Goal: Task Accomplishment & Management: Use online tool/utility

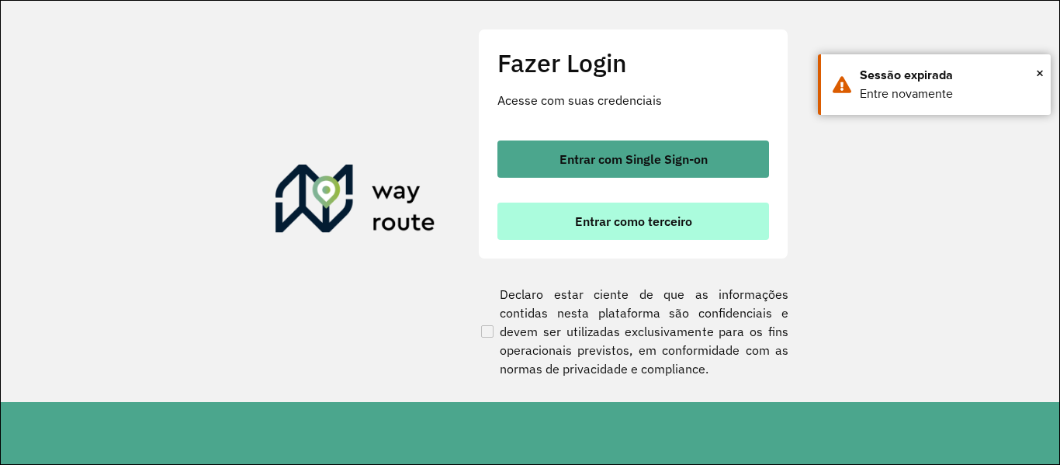
click at [583, 223] on span "Entrar como terceiro" at bounding box center [633, 221] width 117 height 12
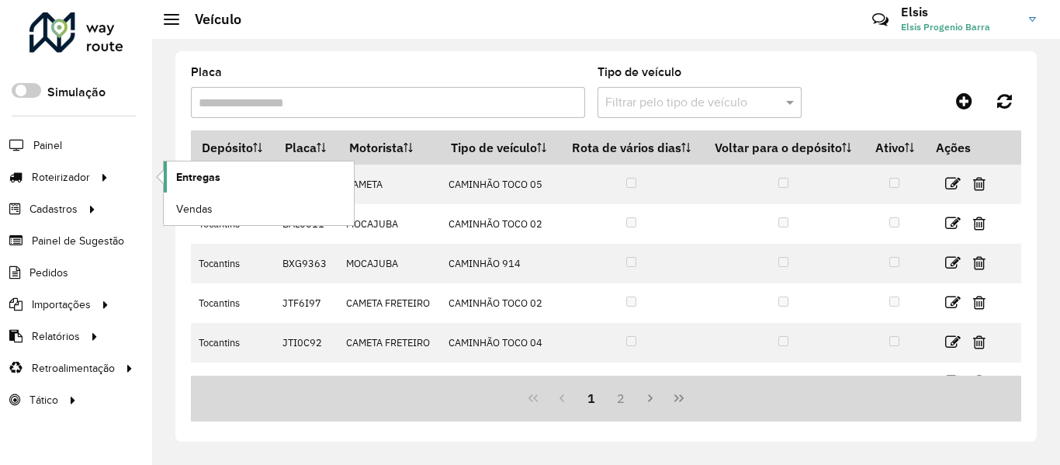
click at [206, 188] on link "Entregas" at bounding box center [259, 176] width 190 height 31
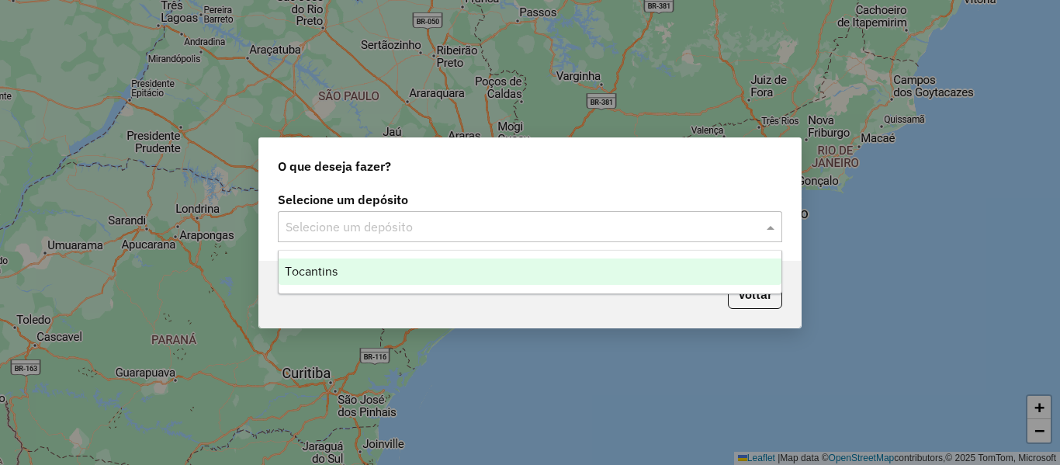
click at [371, 222] on input "text" at bounding box center [514, 227] width 458 height 19
click at [396, 279] on div "Tocantins" at bounding box center [529, 271] width 503 height 26
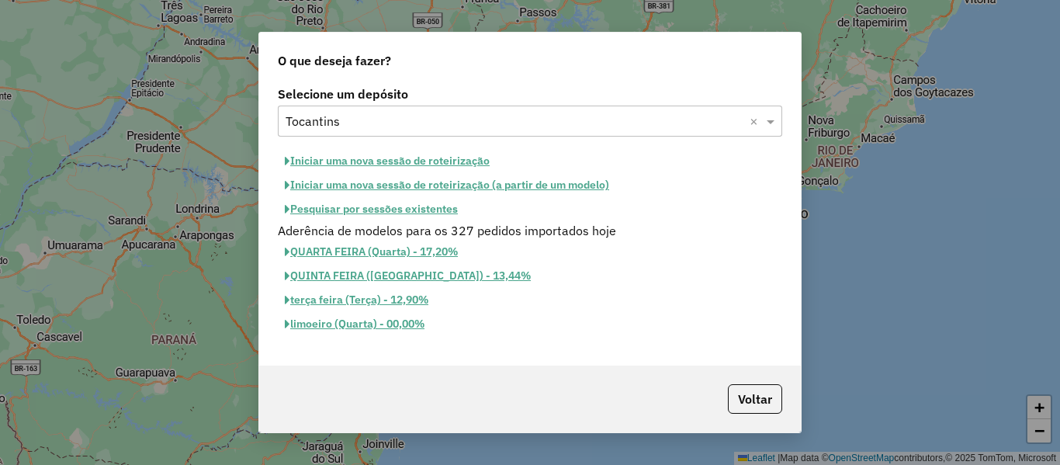
click at [433, 197] on button "Pesquisar por sessões existentes" at bounding box center [371, 209] width 187 height 24
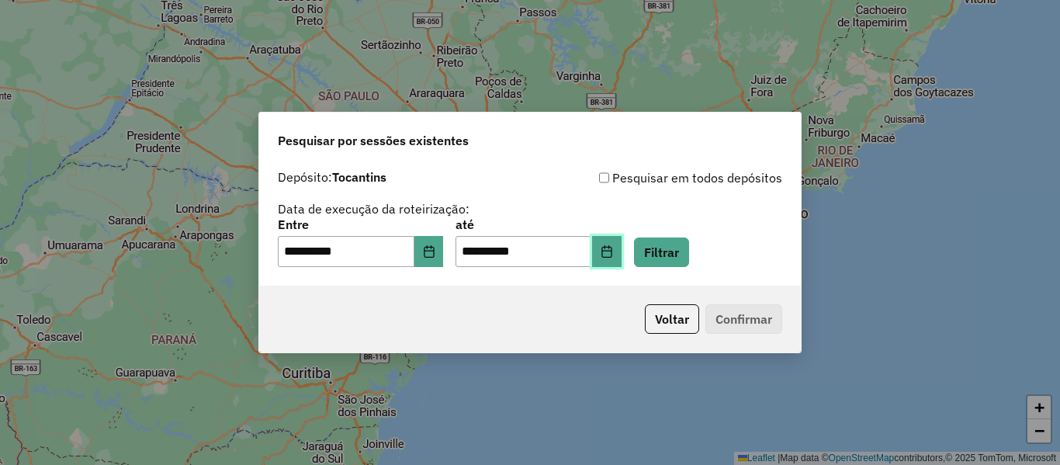
click at [621, 252] on button "Choose Date" at bounding box center [606, 251] width 29 height 31
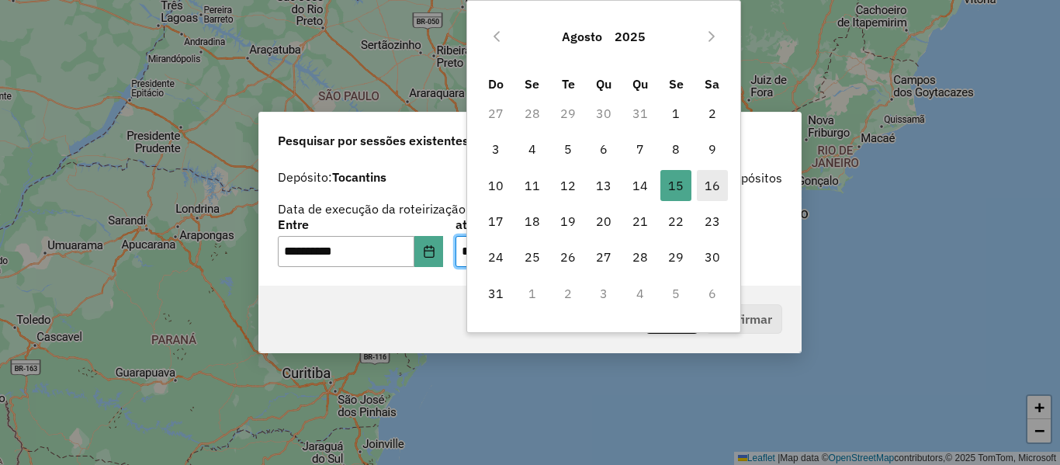
click at [714, 195] on span "16" at bounding box center [712, 185] width 31 height 31
type input "**********"
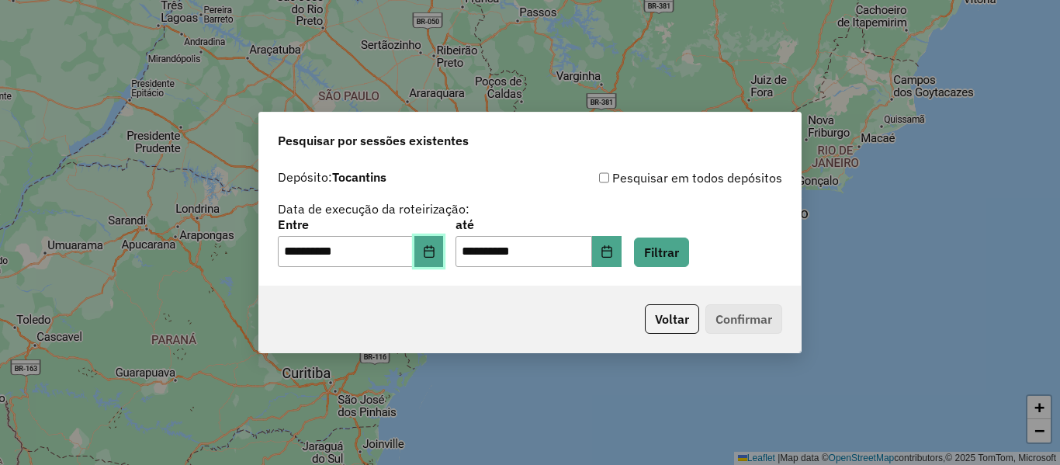
click at [435, 245] on icon "Choose Date" at bounding box center [429, 251] width 12 height 12
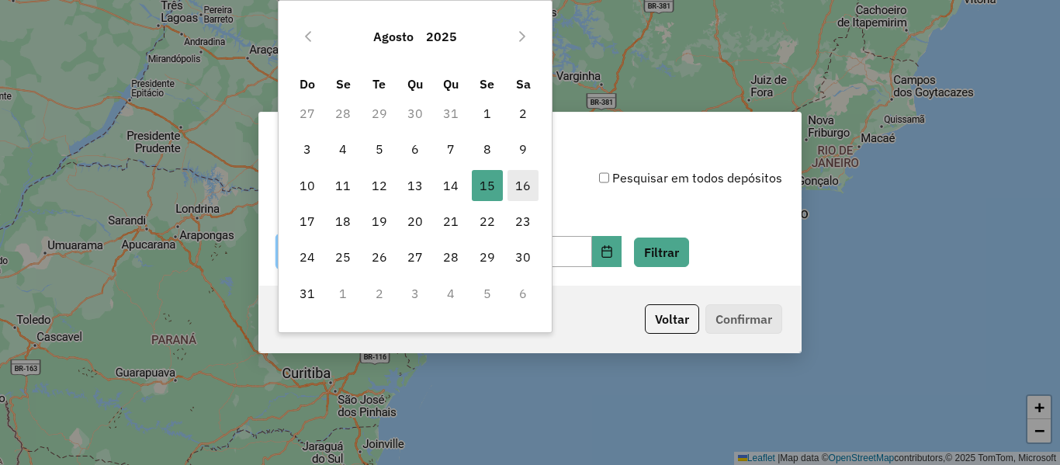
click at [515, 180] on span "16" at bounding box center [522, 185] width 31 height 31
type input "**********"
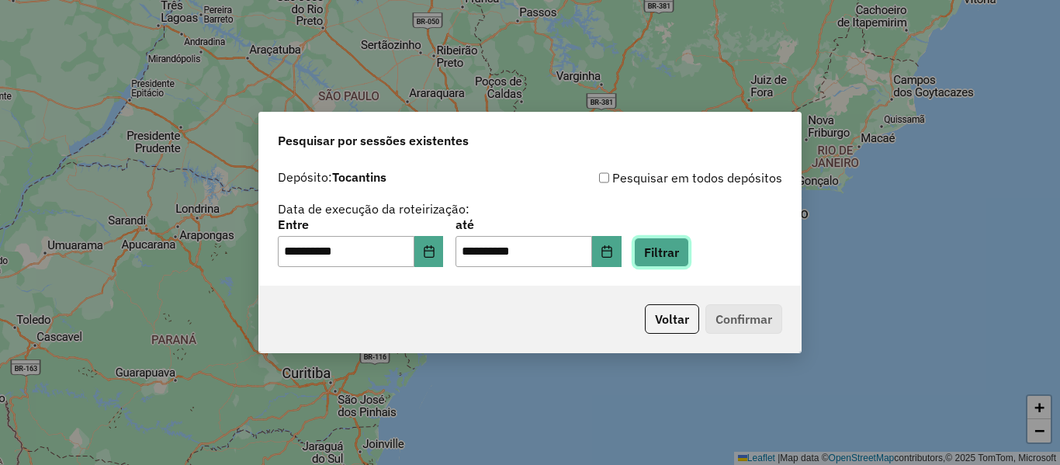
click at [683, 260] on button "Filtrar" at bounding box center [661, 251] width 55 height 29
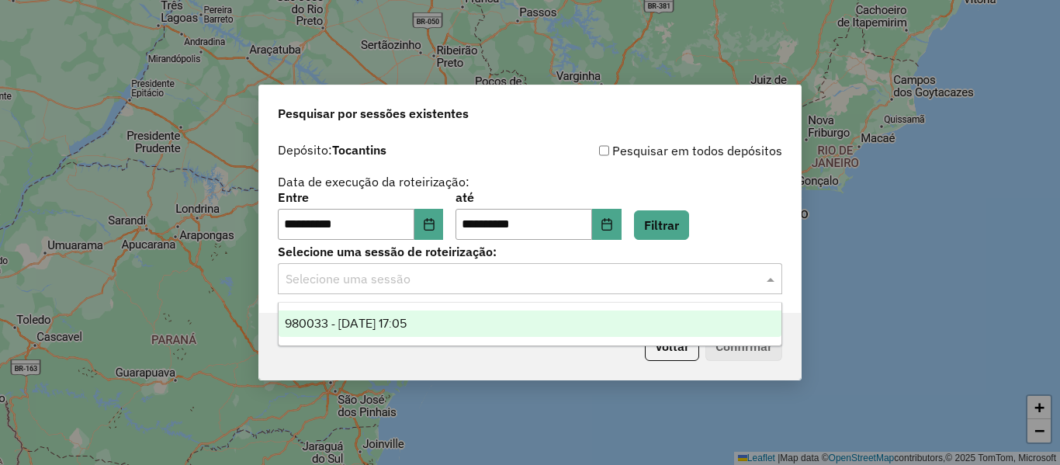
click at [685, 285] on input "text" at bounding box center [514, 279] width 458 height 19
click at [608, 324] on div "980033 - 16/08/2025 17:05" at bounding box center [529, 323] width 503 height 26
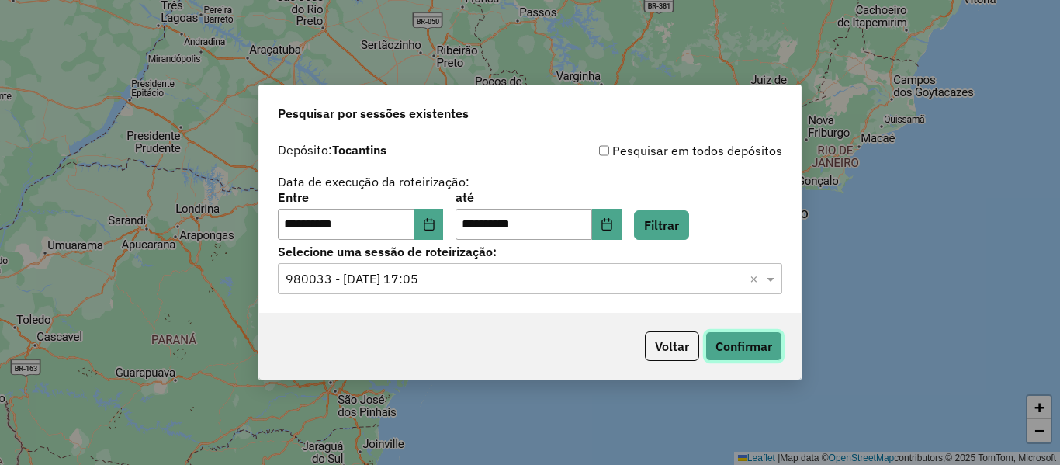
click at [721, 343] on button "Confirmar" at bounding box center [743, 345] width 77 height 29
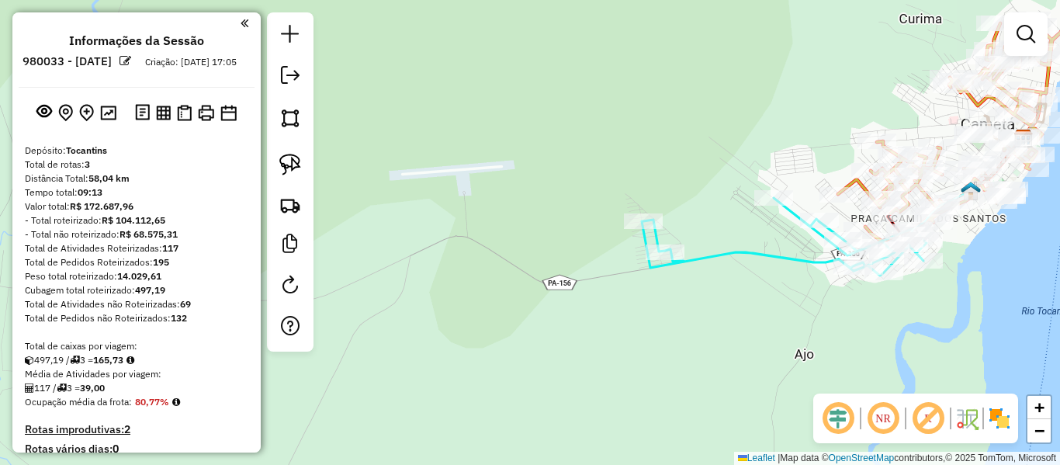
drag, startPoint x: 797, startPoint y: 232, endPoint x: 562, endPoint y: 241, distance: 235.2
click at [562, 241] on div "Janela de atendimento Grade de atendimento Capacidade Transportadoras Veículos …" at bounding box center [530, 232] width 1060 height 465
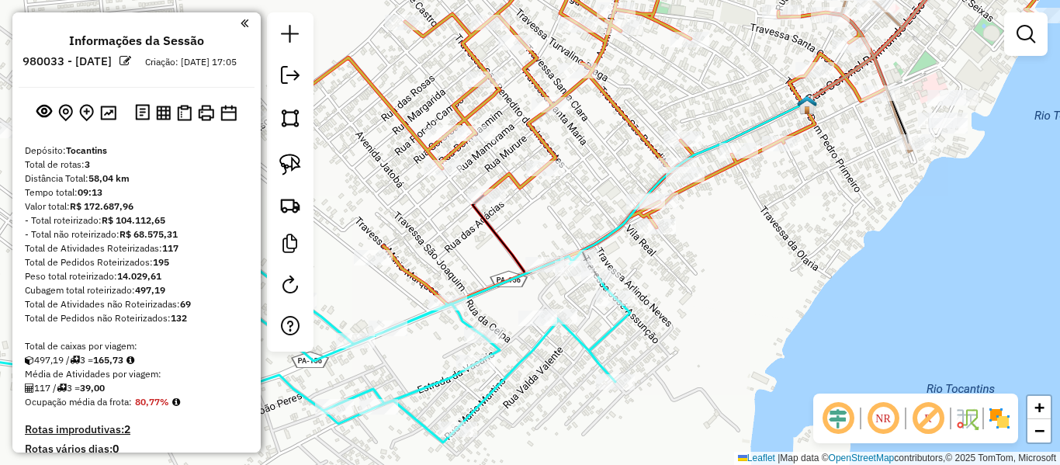
click at [807, 185] on div "Janela de atendimento Grade de atendimento Capacidade Transportadoras Veículos …" at bounding box center [530, 232] width 1060 height 465
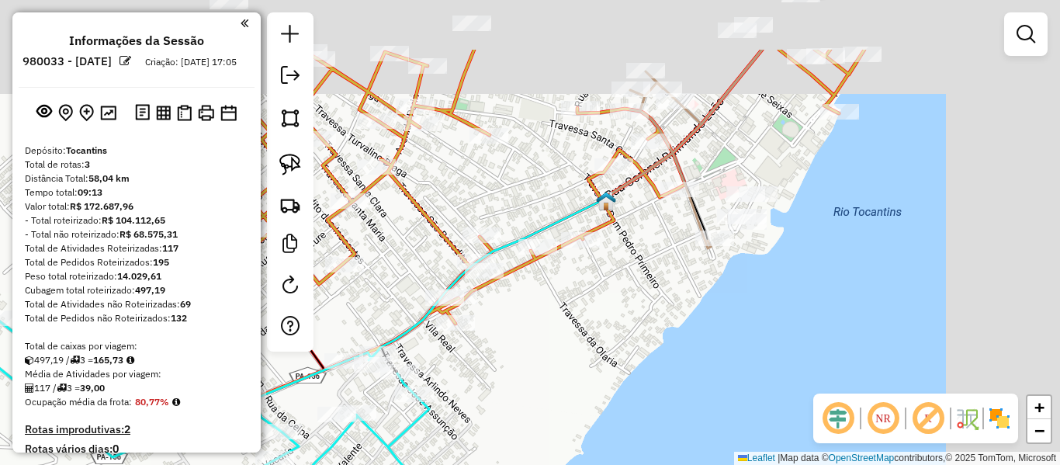
drag, startPoint x: 807, startPoint y: 185, endPoint x: 565, endPoint y: 303, distance: 268.5
click at [565, 303] on div "Janela de atendimento Grade de atendimento Capacidade Transportadoras Veículos …" at bounding box center [530, 232] width 1060 height 465
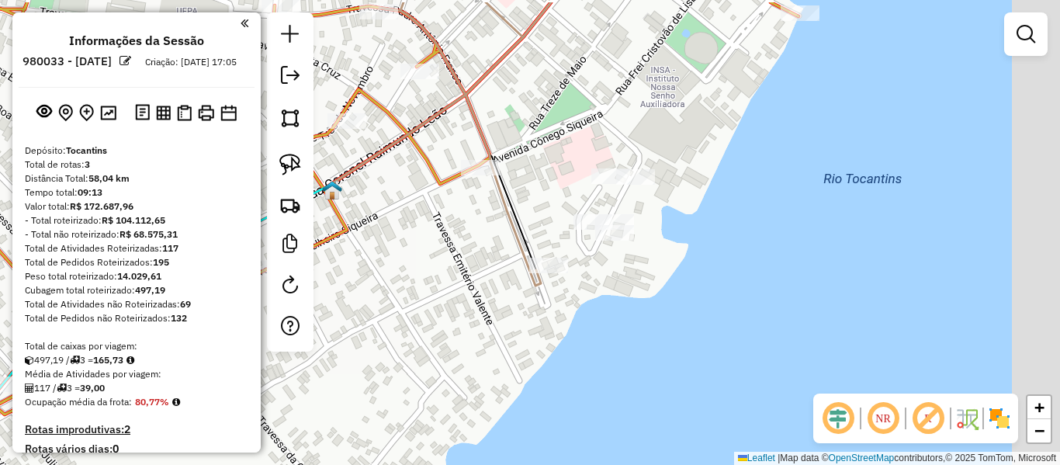
drag, startPoint x: 735, startPoint y: 192, endPoint x: 501, endPoint y: 240, distance: 238.5
click at [501, 240] on div "Janela de atendimento Grade de atendimento Capacidade Transportadoras Veículos …" at bounding box center [530, 232] width 1060 height 465
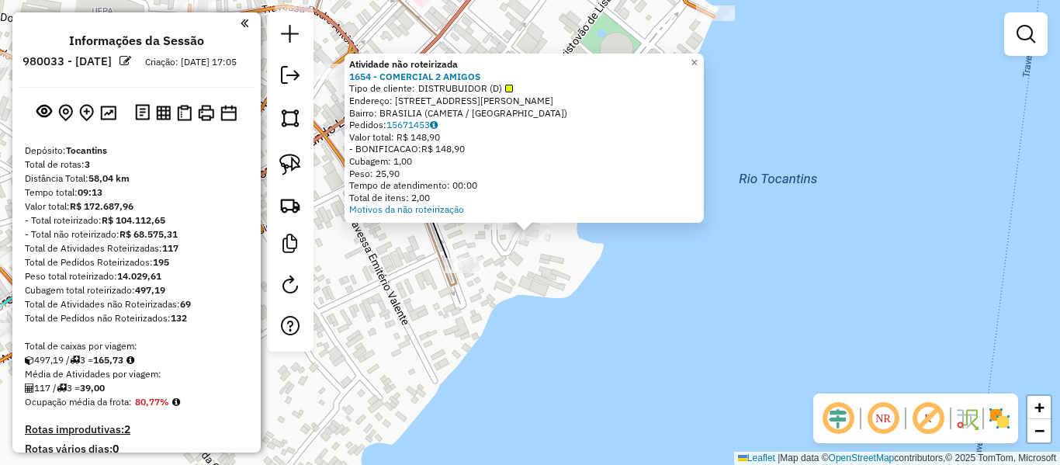
click at [599, 275] on div "Atividade não roteirizada 1654 - COMERCIAL 2 AMIGOS Tipo de cliente: DISTRUBUID…" at bounding box center [530, 232] width 1060 height 465
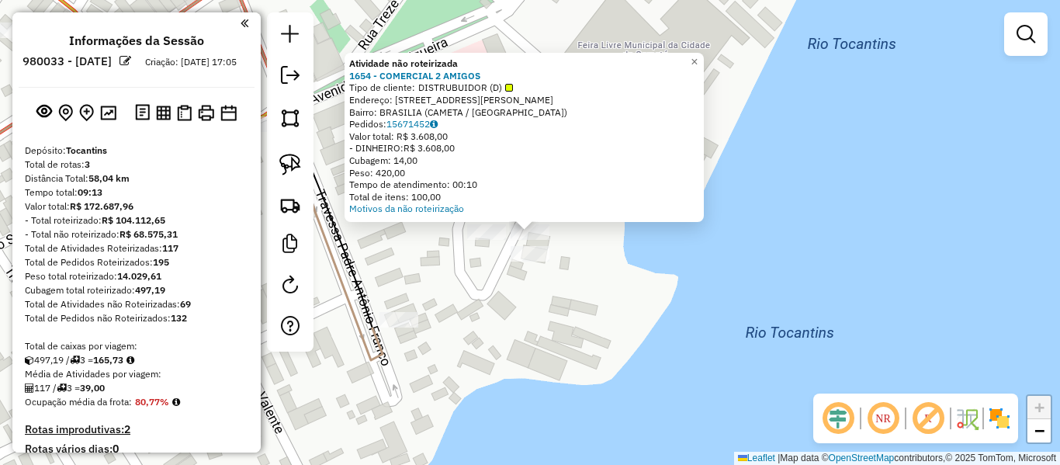
click at [495, 240] on div at bounding box center [486, 232] width 39 height 16
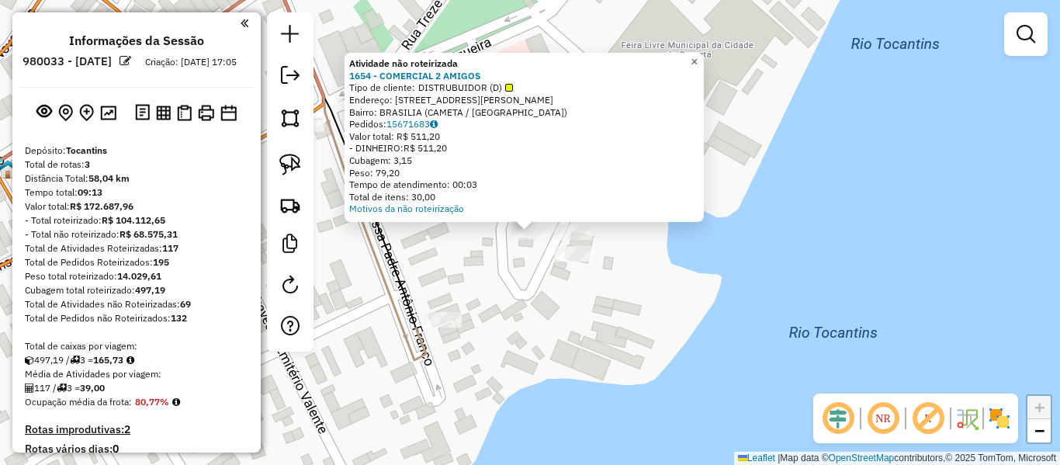
click at [698, 53] on link "×" at bounding box center [694, 62] width 19 height 19
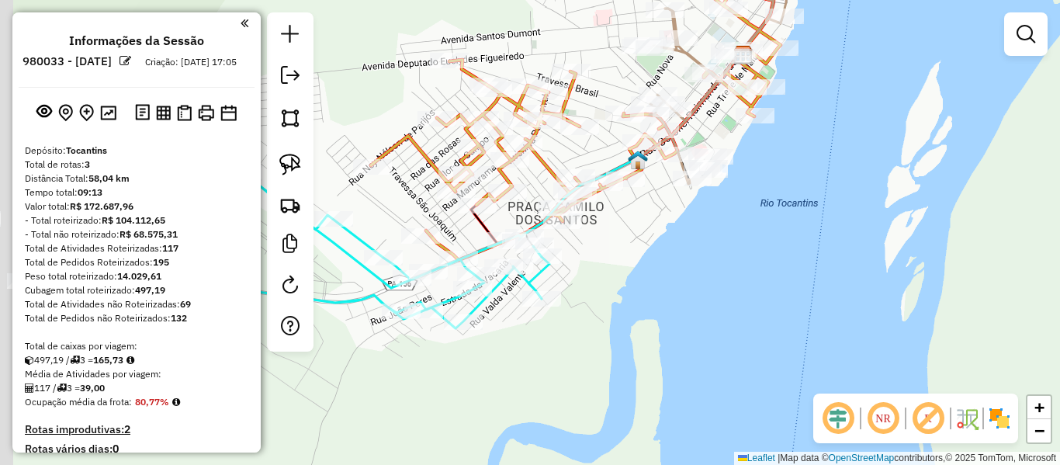
drag, startPoint x: 538, startPoint y: 236, endPoint x: 723, endPoint y: 247, distance: 185.0
click at [723, 247] on div "Janela de atendimento Grade de atendimento Capacidade Transportadoras Veículos …" at bounding box center [530, 232] width 1060 height 465
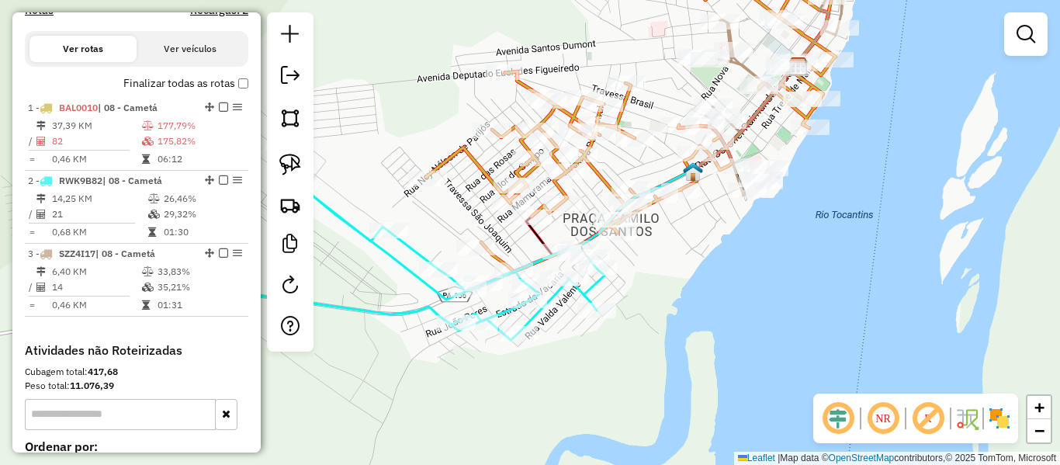
scroll to position [502, 0]
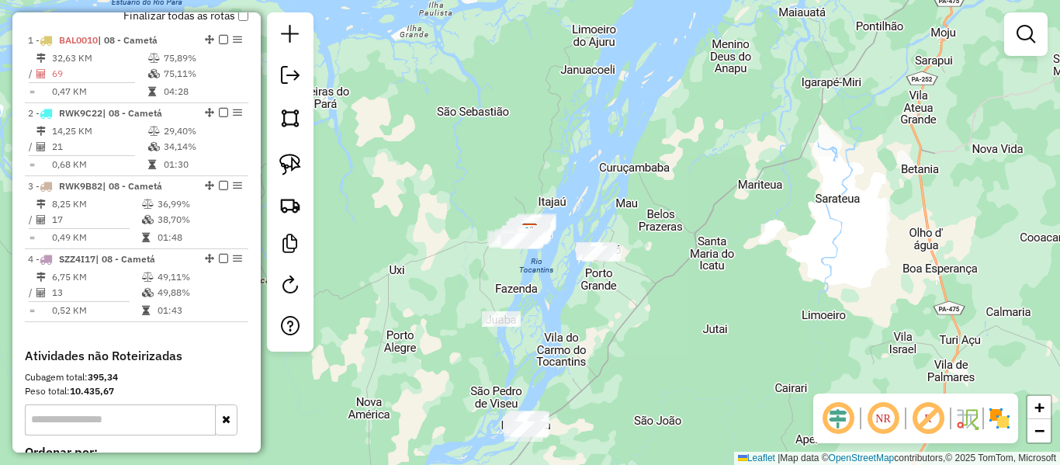
scroll to position [579, 0]
